Goal: Transaction & Acquisition: Purchase product/service

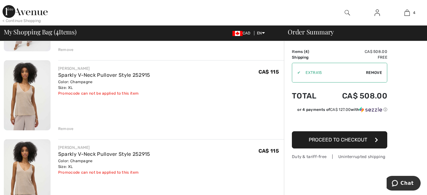
scroll to position [223, 0]
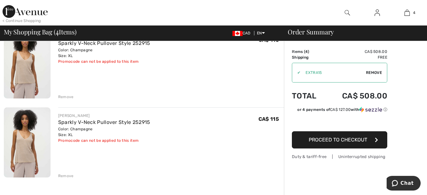
click at [63, 175] on div "Remove" at bounding box center [66, 176] width 16 height 6
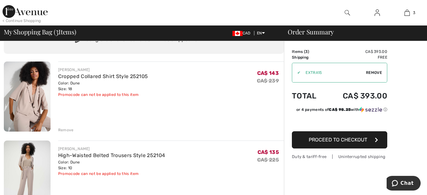
scroll to position [0, 0]
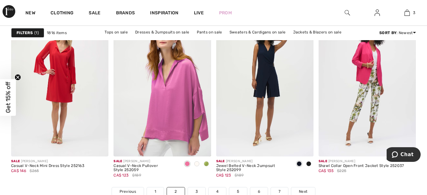
scroll to position [2766, 0]
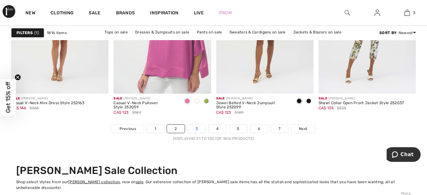
click at [199, 128] on link "3" at bounding box center [196, 128] width 17 height 8
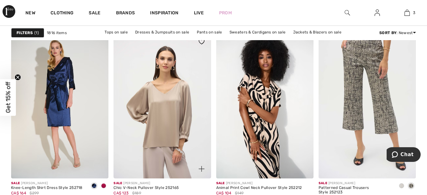
scroll to position [922, 0]
